Goal: Transaction & Acquisition: Purchase product/service

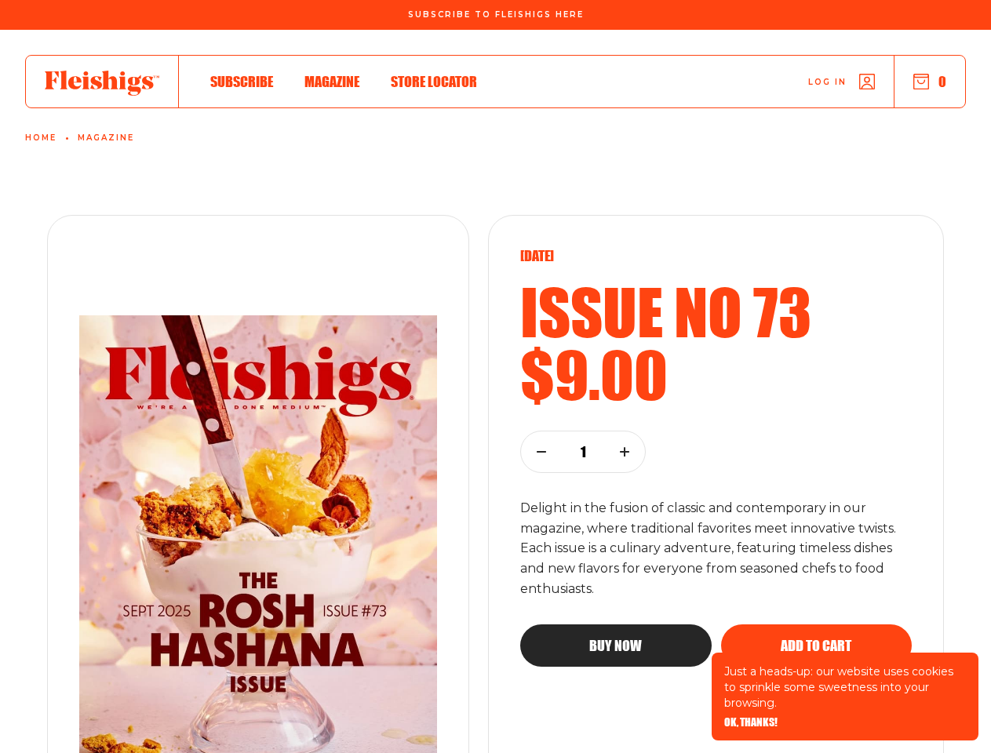
click at [495, 377] on div "[DATE] Issue no 73 $9.00 1 Delight in the fusion of classic and contemporary in…" at bounding box center [716, 548] width 456 height 666
click at [751, 717] on span "OK, THANKS!" at bounding box center [750, 711] width 53 height 11
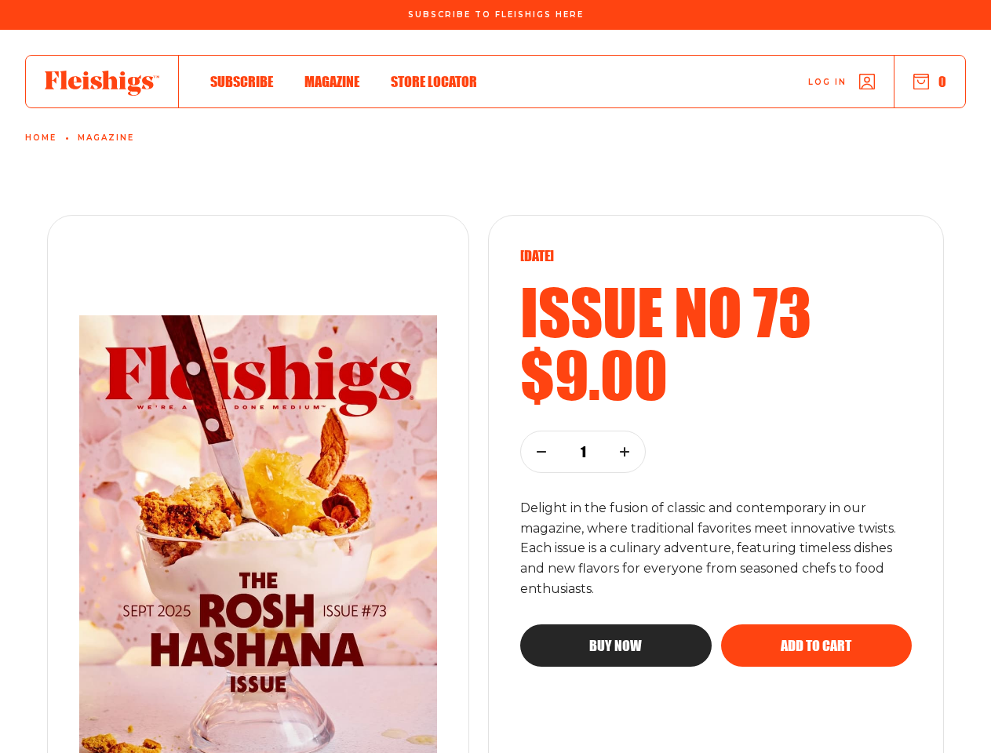
click at [930, 82] on button "0" at bounding box center [929, 81] width 33 height 17
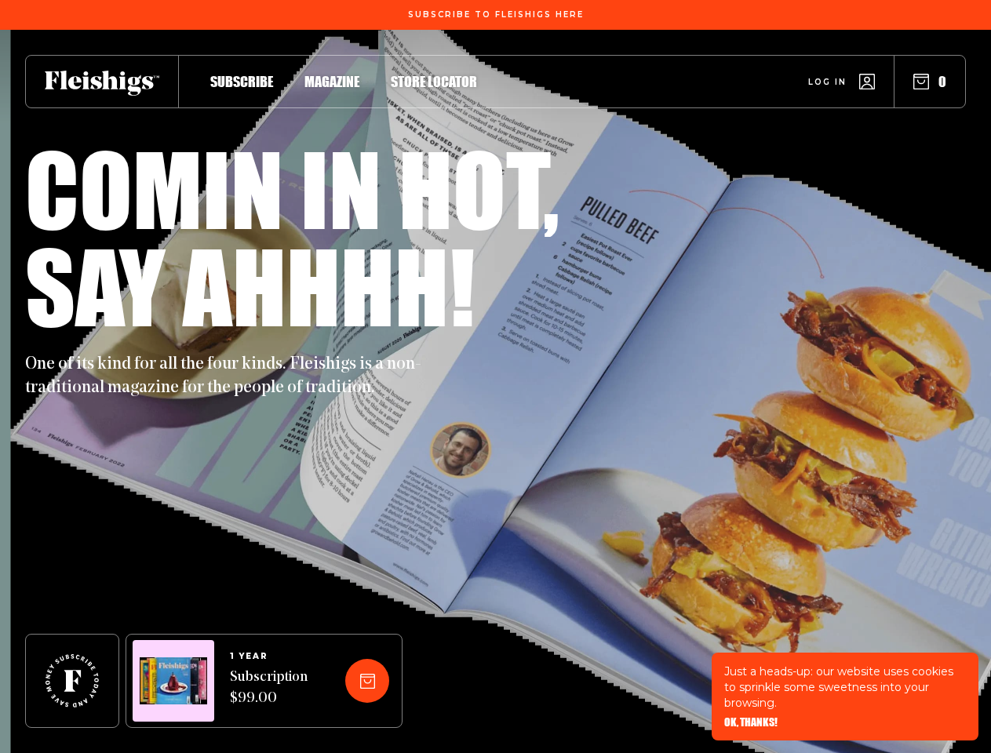
click at [495, 377] on div "One of its kind for all the four kinds. Fleishigs is a non-traditional magazine…" at bounding box center [495, 367] width 941 height 66
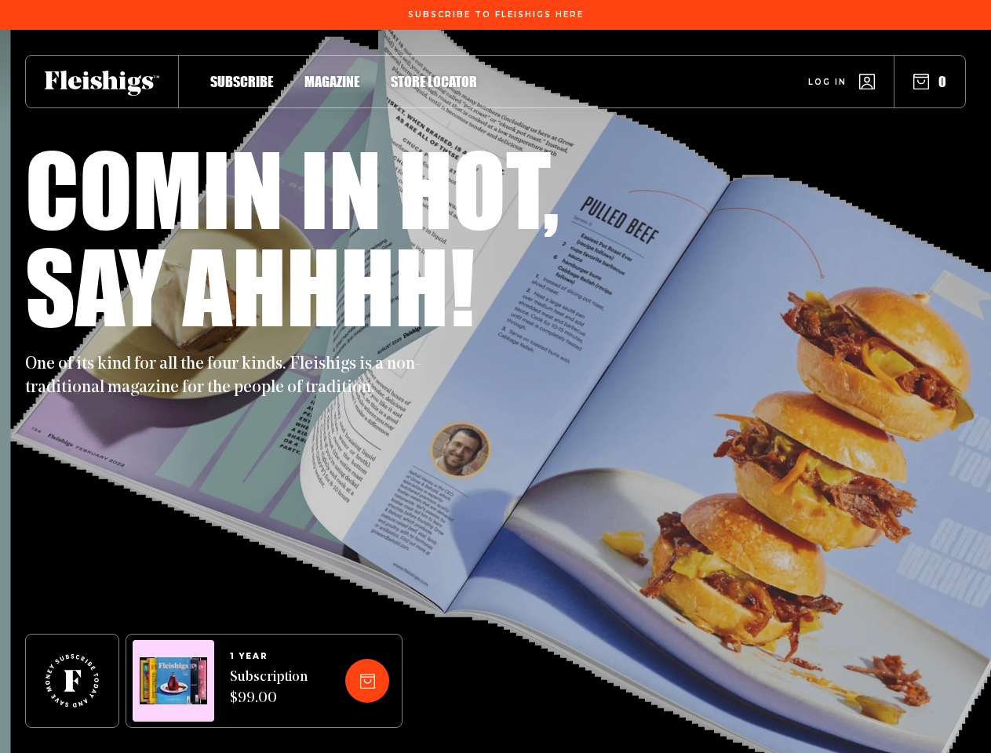
click at [930, 82] on button "0" at bounding box center [929, 81] width 33 height 17
